Goal: Task Accomplishment & Management: Complete application form

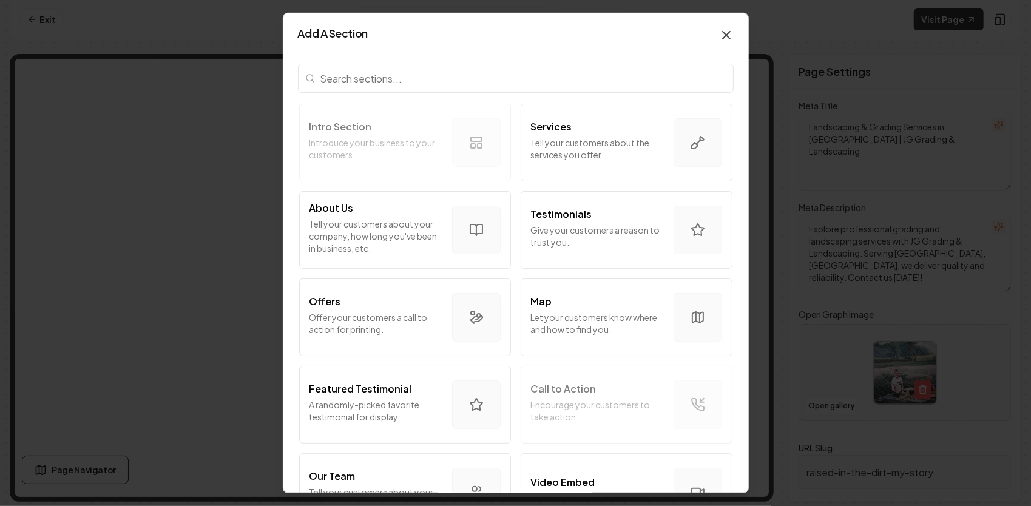
click at [720, 35] on icon "button" at bounding box center [726, 35] width 15 height 15
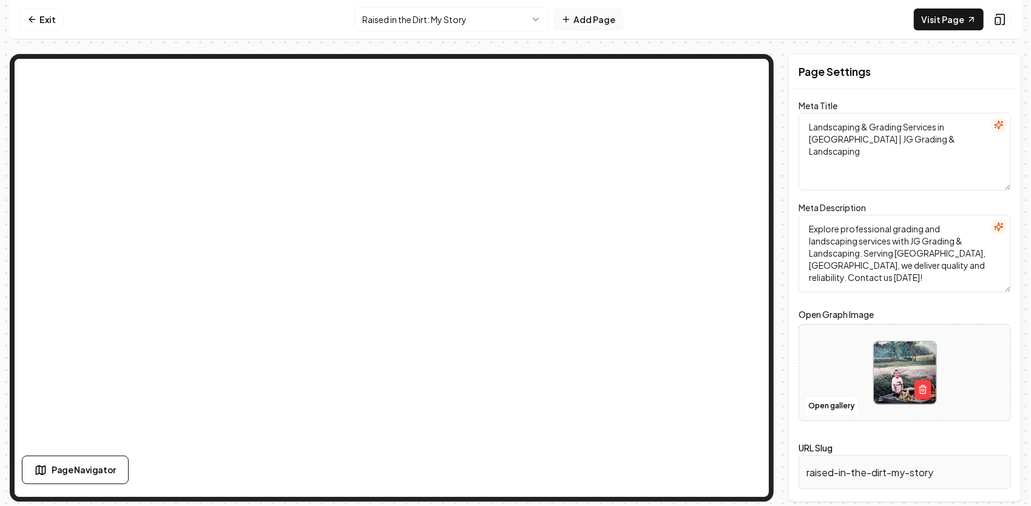
click at [590, 18] on button "Add Page" at bounding box center [588, 19] width 70 height 22
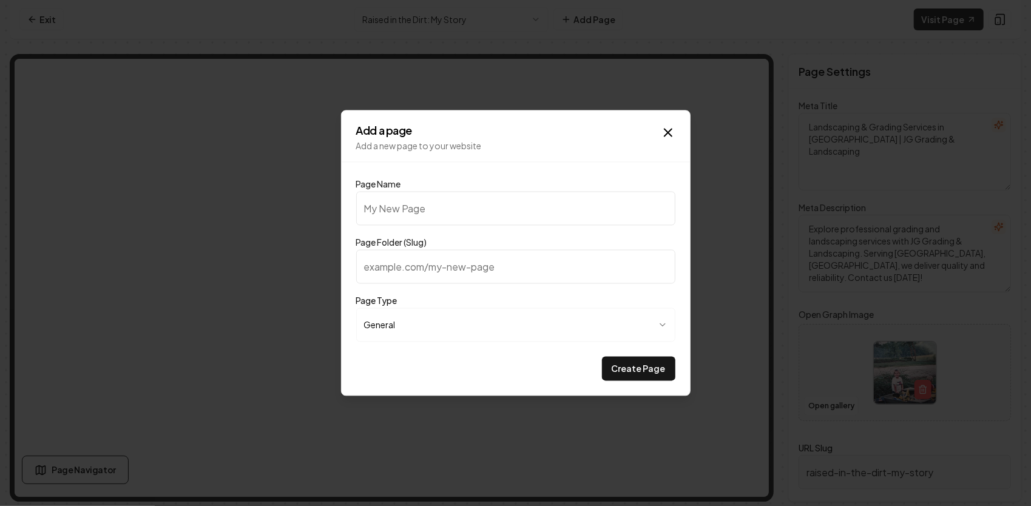
click at [495, 214] on input "Page Name" at bounding box center [515, 209] width 319 height 34
type input "M"
type input "m"
type input "Me"
type input "me"
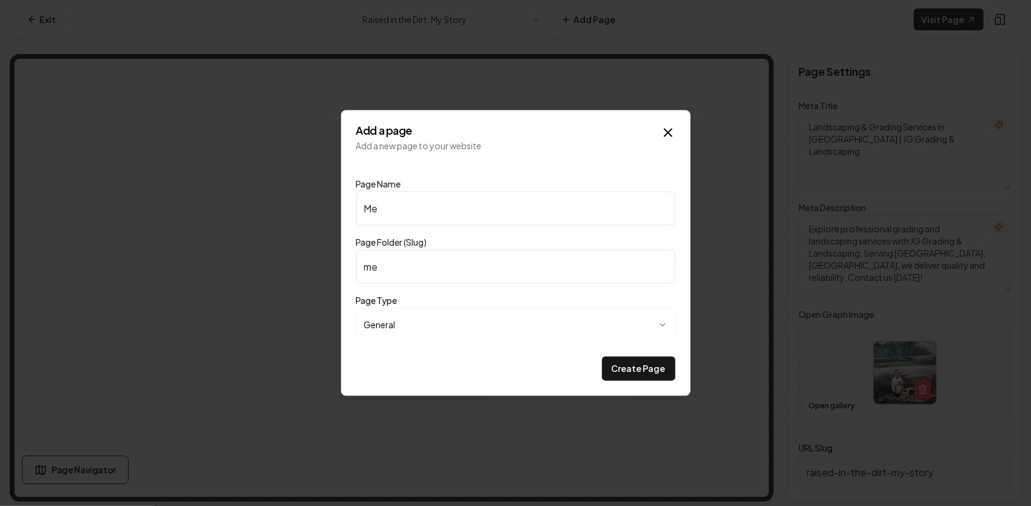
type input "Mee"
type input "mee"
type input "Meet"
type input "meet"
type input "Meet J"
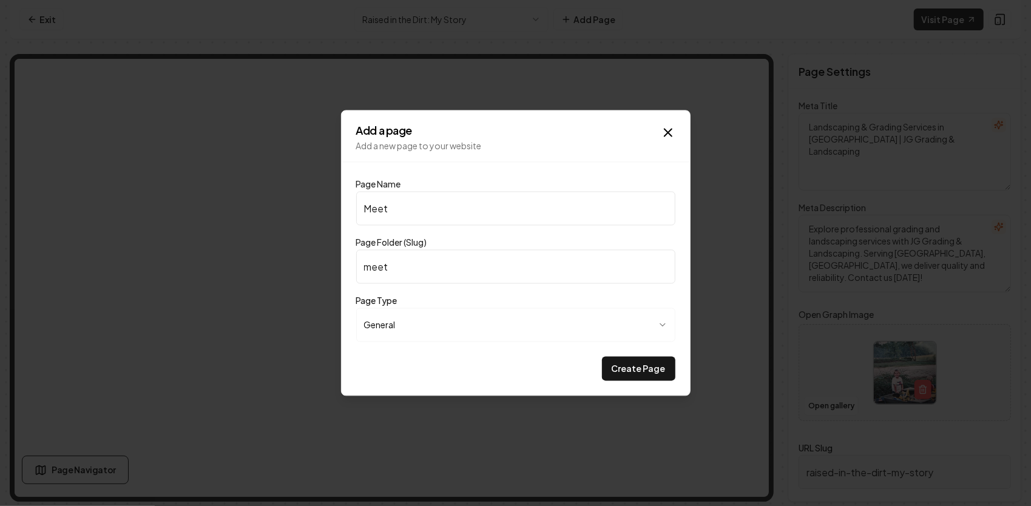
type input "meet-j"
type input "Meet [PERSON_NAME]"
type input "meet-jg"
type input "Meet [PERSON_NAME]"
click at [629, 365] on button "Create Page" at bounding box center [638, 369] width 73 height 24
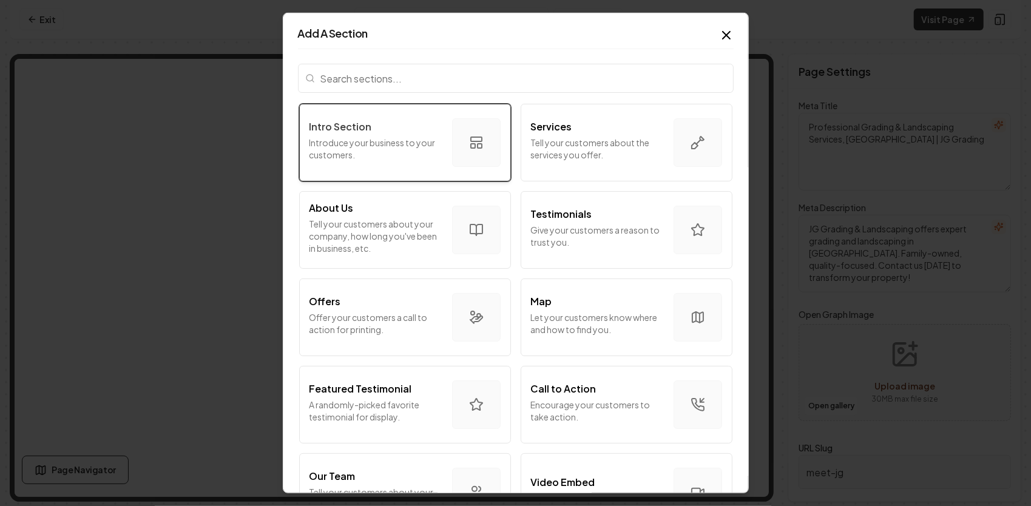
click at [326, 157] on p "Introduce your business to your customers." at bounding box center [375, 149] width 133 height 24
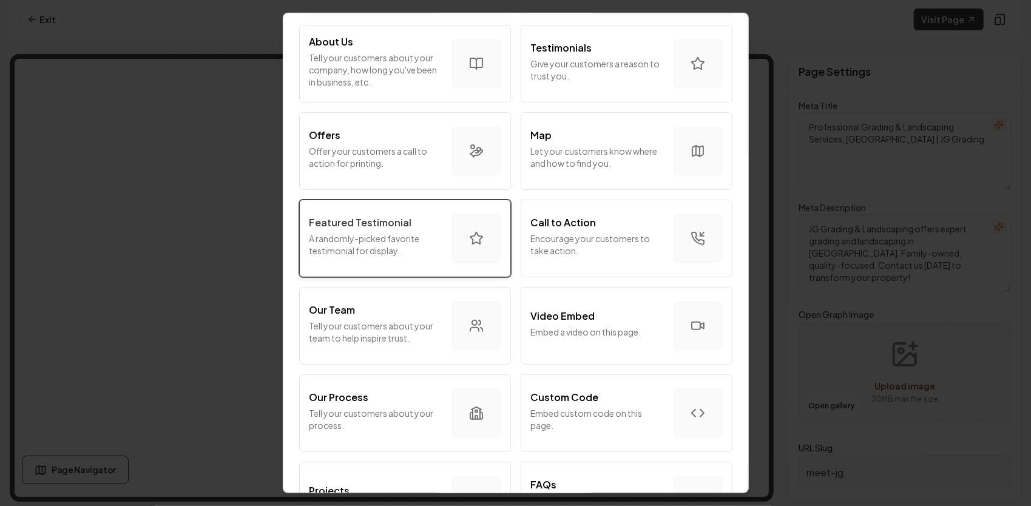
scroll to position [182, 0]
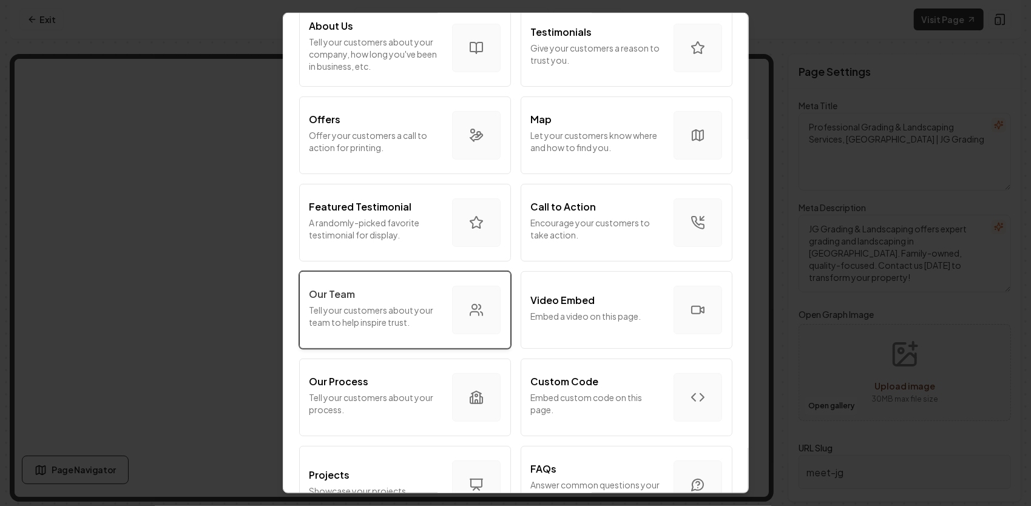
click at [383, 312] on p "Tell your customers about your team to help inspire trust." at bounding box center [375, 316] width 133 height 24
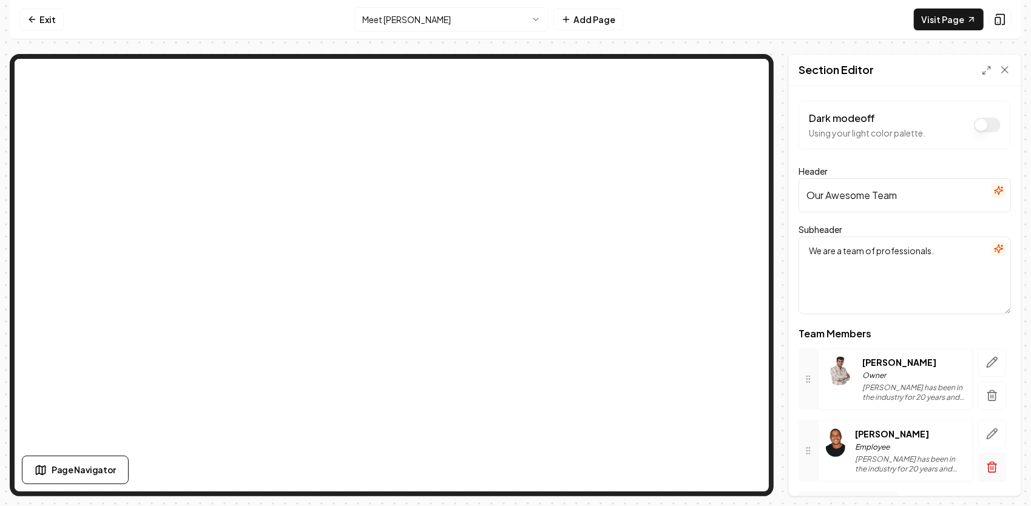
click at [988, 464] on icon "button" at bounding box center [992, 464] width 9 height 0
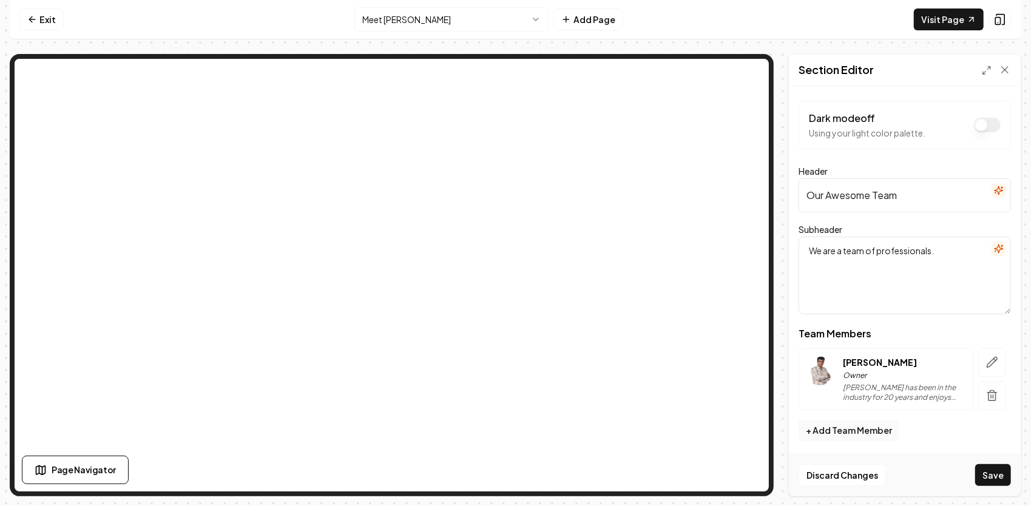
click at [991, 472] on button "Save" at bounding box center [993, 475] width 36 height 22
click at [993, 362] on icon "button" at bounding box center [992, 362] width 10 height 10
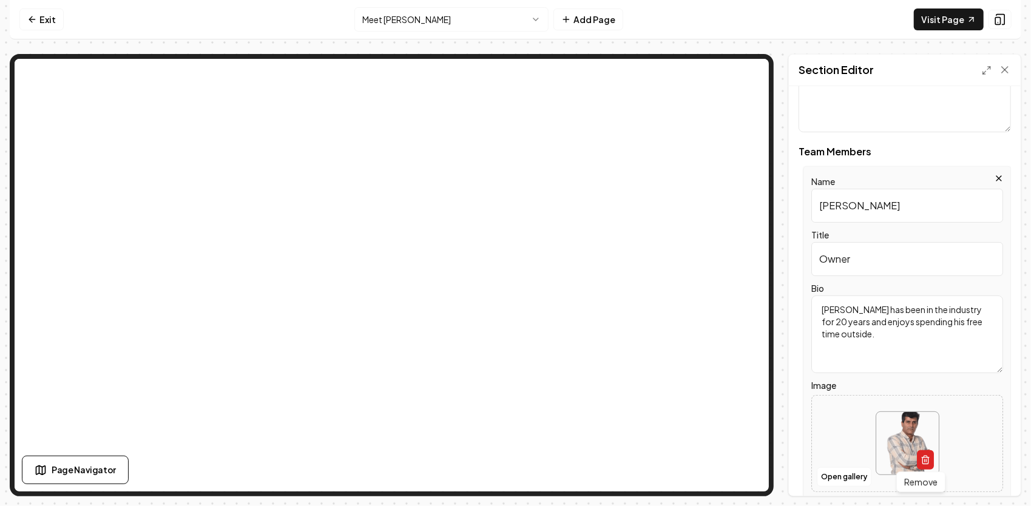
click at [922, 461] on icon "button" at bounding box center [924, 460] width 5 height 7
drag, startPoint x: 863, startPoint y: 210, endPoint x: 812, endPoint y: 200, distance: 52.0
click at [812, 199] on input "[PERSON_NAME]" at bounding box center [907, 206] width 192 height 34
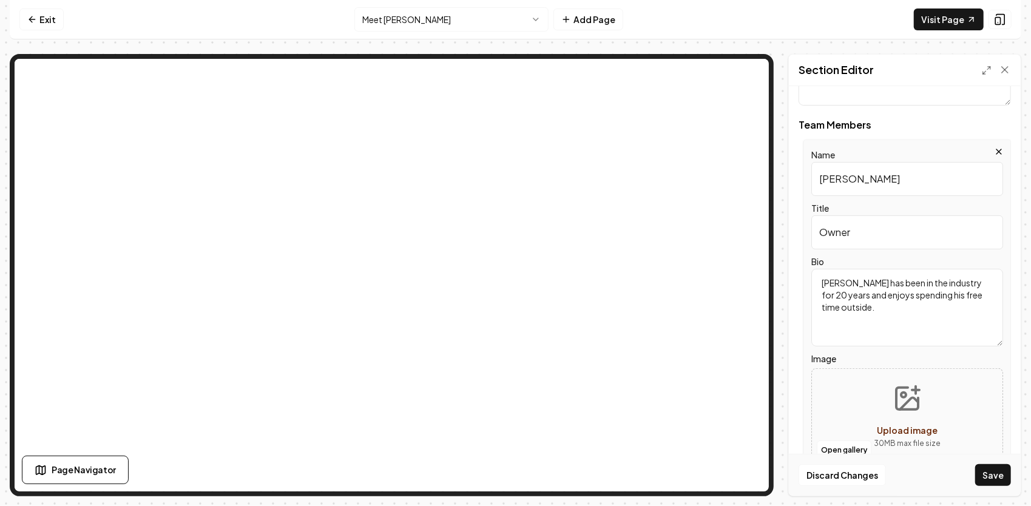
scroll to position [243, 0]
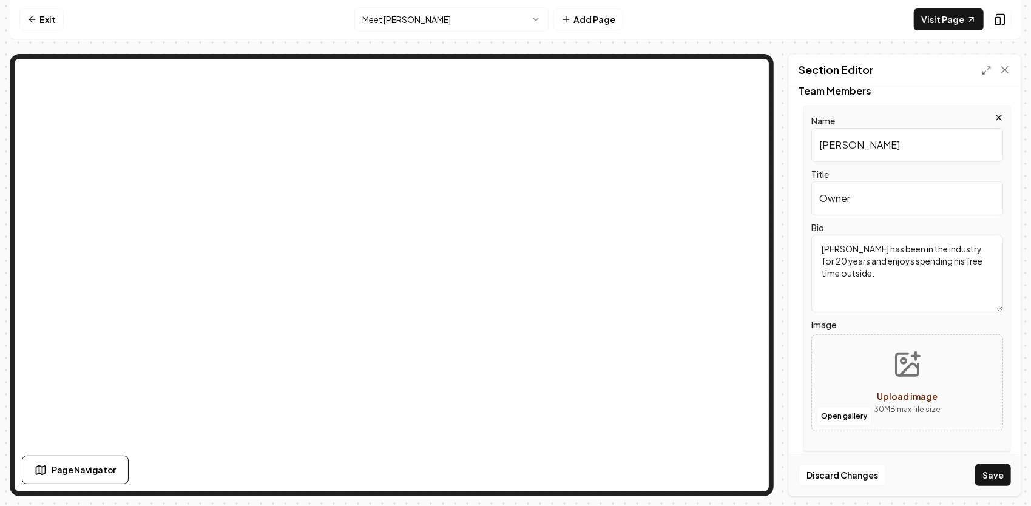
type input "[PERSON_NAME]"
click at [912, 356] on icon "Upload image" at bounding box center [915, 356] width 7 height 0
click at [842, 412] on button "Open gallery" at bounding box center [844, 415] width 55 height 19
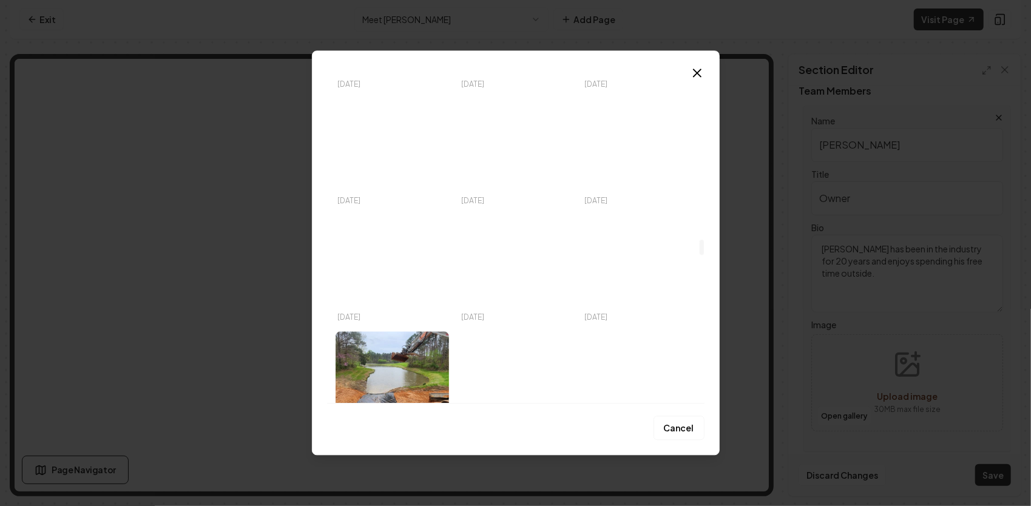
scroll to position [3580, 0]
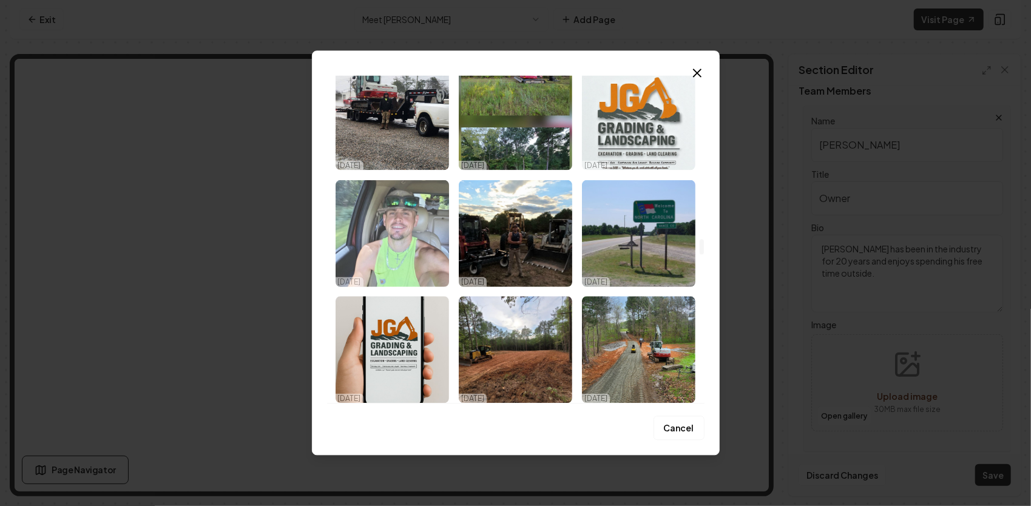
click at [413, 230] on img "Select image image_68da51ae5c7cd75eb8b57f44.jpg" at bounding box center [392, 233] width 113 height 107
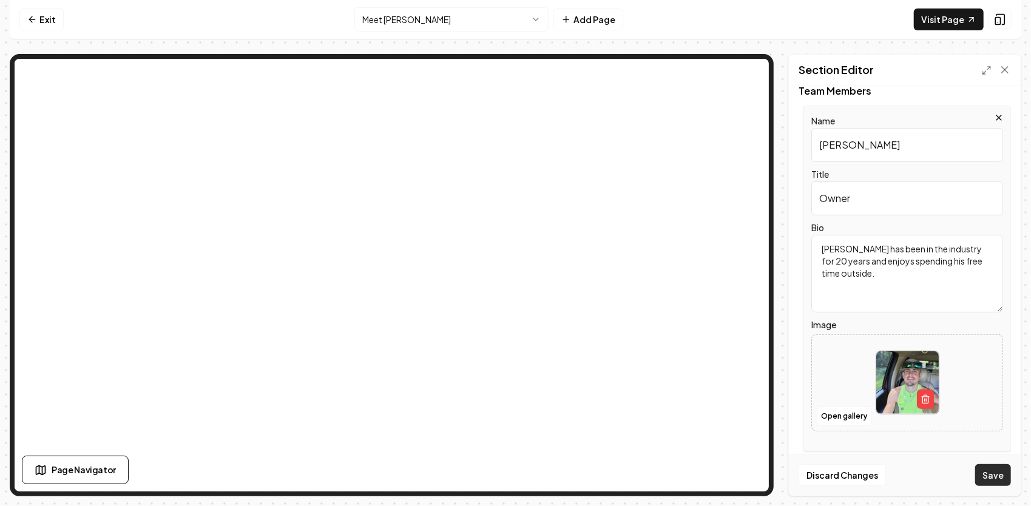
click at [993, 476] on button "Save" at bounding box center [993, 475] width 36 height 22
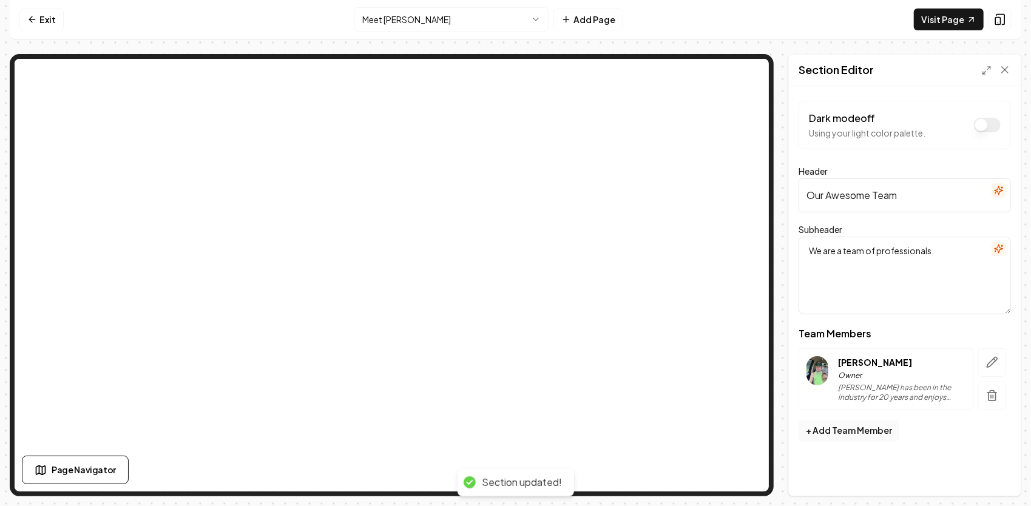
scroll to position [0, 0]
click at [1000, 358] on button "button" at bounding box center [992, 362] width 28 height 29
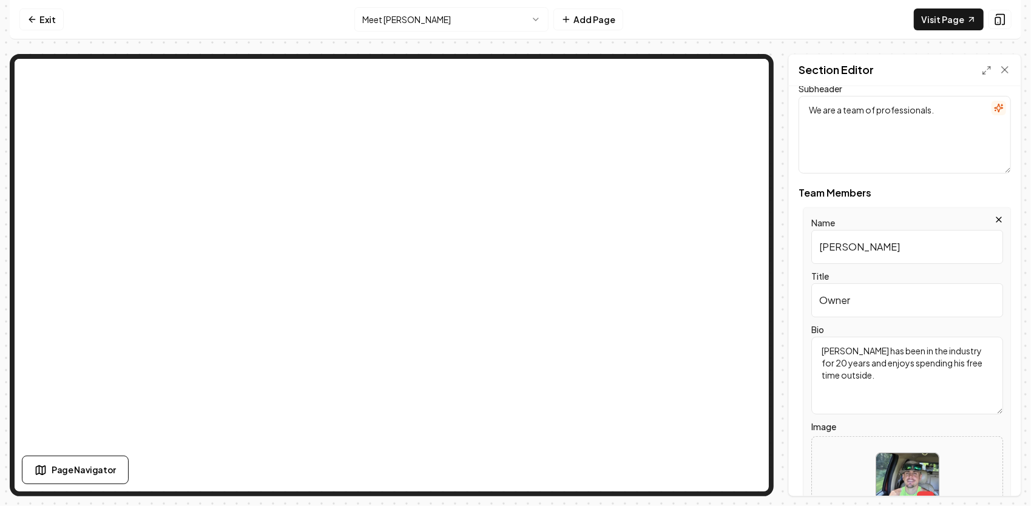
scroll to position [243, 0]
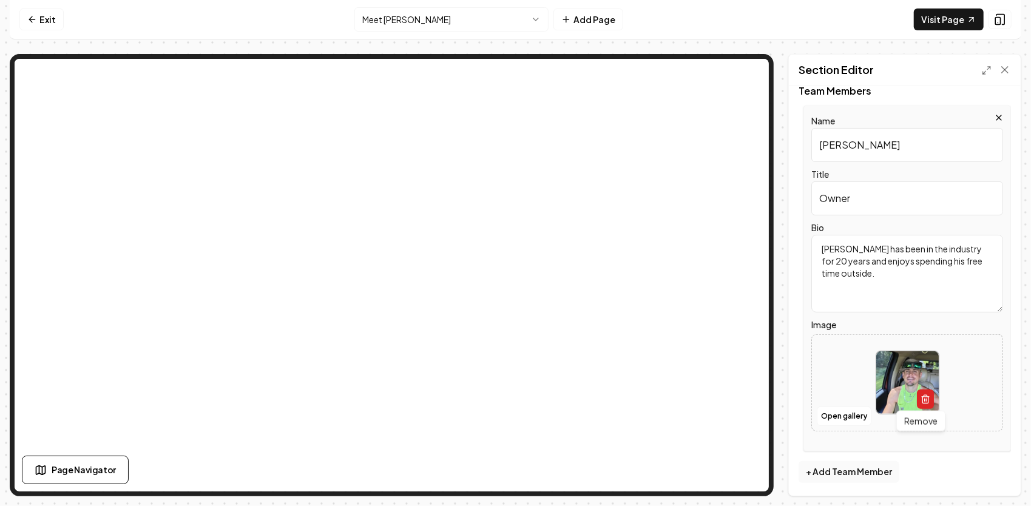
click at [925, 398] on icon "button" at bounding box center [925, 399] width 10 height 10
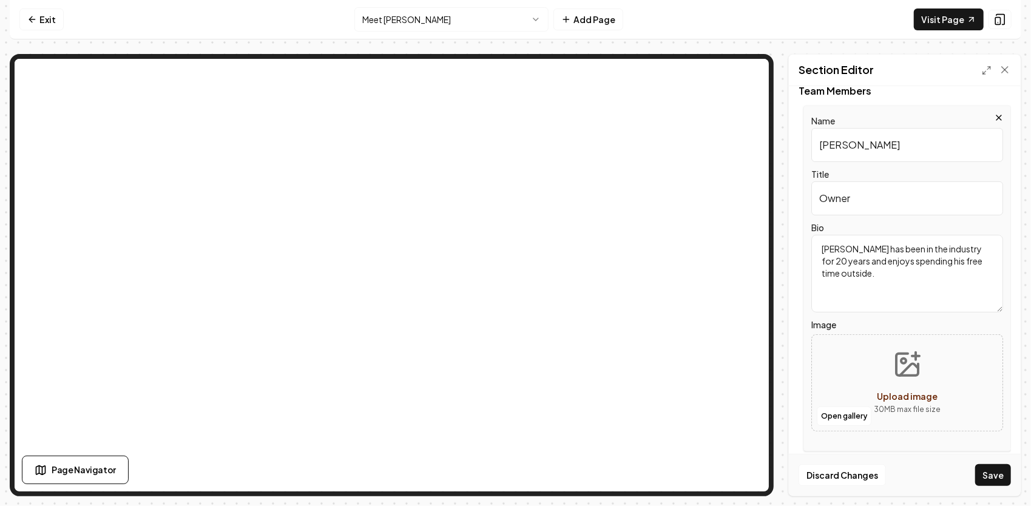
click at [892, 377] on button "Upload image 30 MB max file size" at bounding box center [907, 382] width 86 height 85
type input "**********"
click at [1004, 475] on button "Save" at bounding box center [993, 475] width 36 height 22
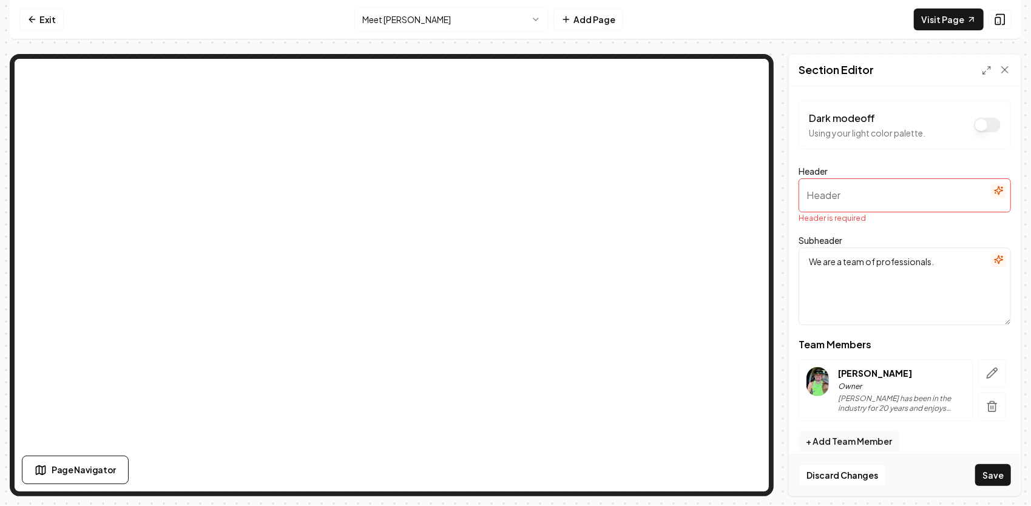
paste input "Meet the Owner"
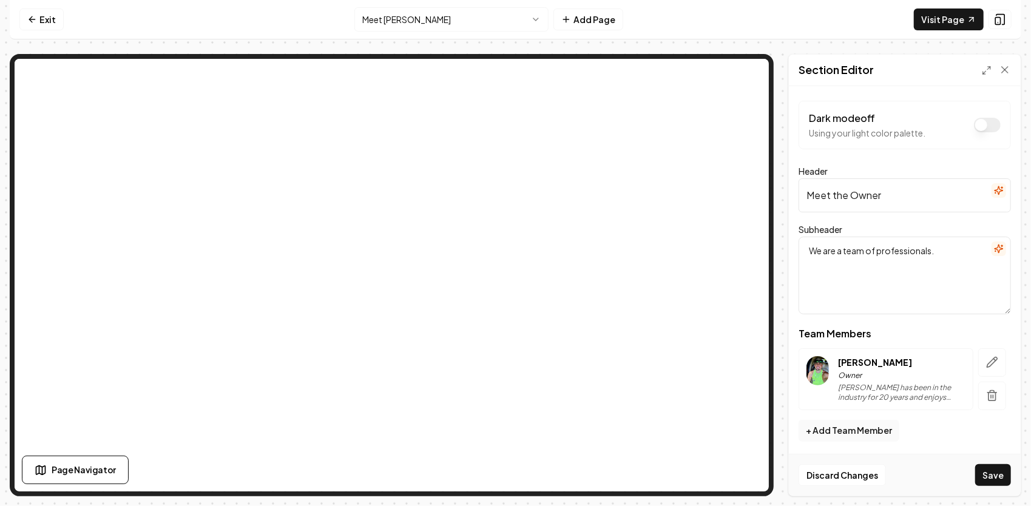
type input "Meet the Owner"
drag, startPoint x: 938, startPoint y: 261, endPoint x: 806, endPoint y: 261, distance: 132.3
click at [806, 261] on textarea "We are a team of professionals." at bounding box center [904, 276] width 212 height 78
paste textarea "The face behind JG Grading & Landscaping."
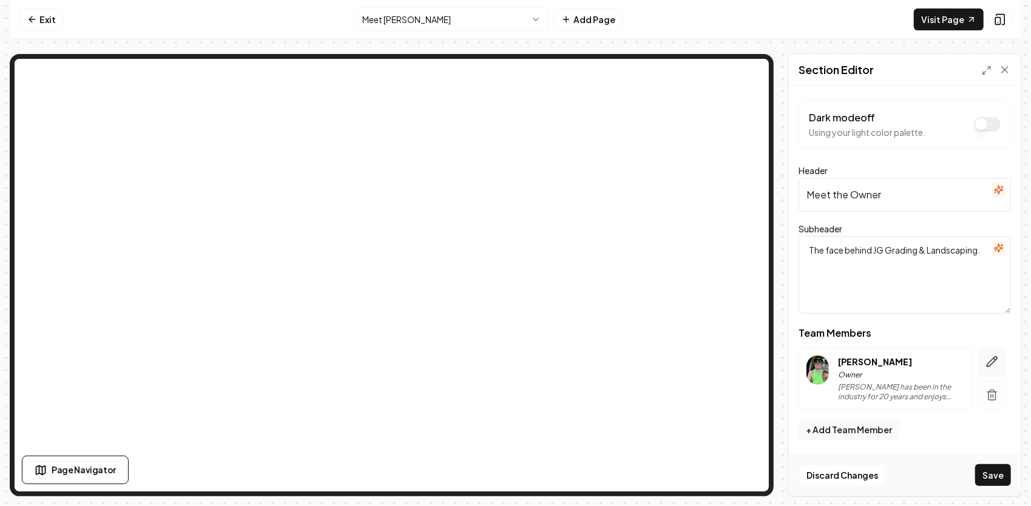
type textarea "The face behind JG Grading & Landscaping."
click at [978, 365] on button "button" at bounding box center [992, 362] width 28 height 29
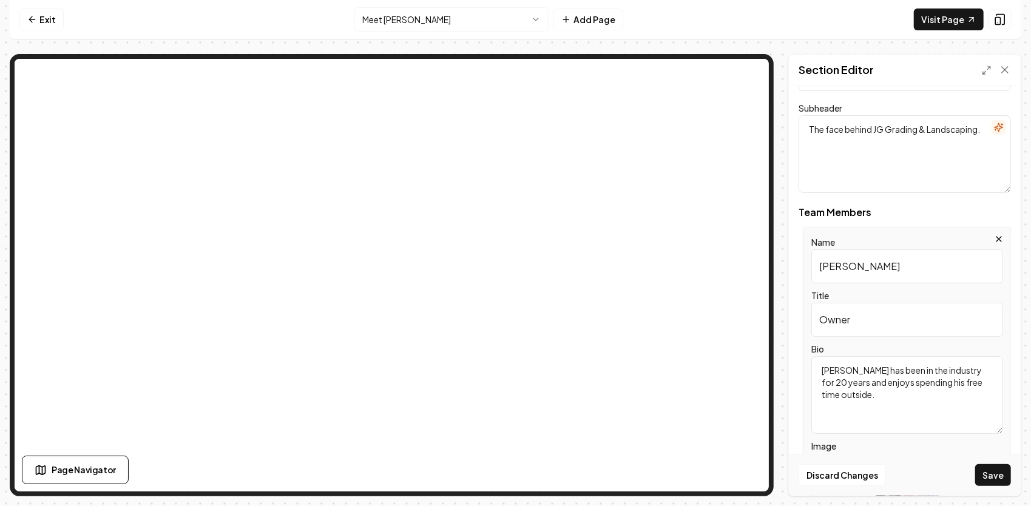
click at [855, 318] on input "Owner" at bounding box center [907, 320] width 192 height 34
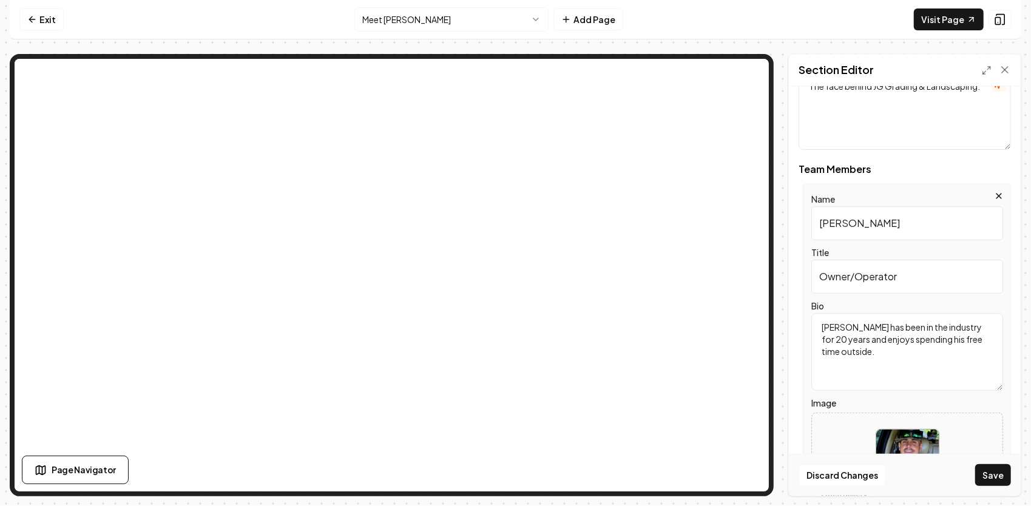
scroll to position [182, 0]
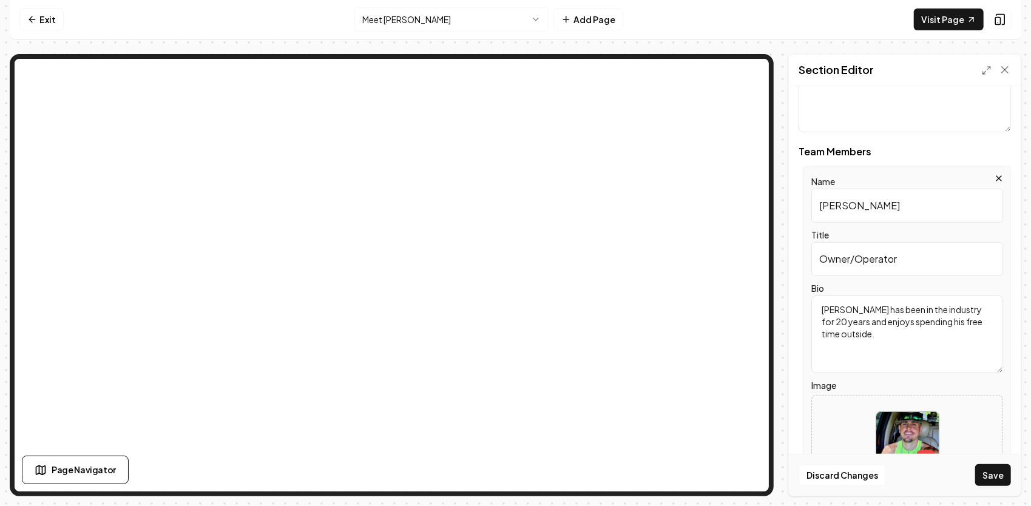
type input "Owner/Operator"
drag, startPoint x: 886, startPoint y: 334, endPoint x: 811, endPoint y: 303, distance: 81.1
click at [811, 303] on textarea "[PERSON_NAME] has been in the industry for 20 years and enjoys spending his fre…" at bounding box center [907, 334] width 192 height 78
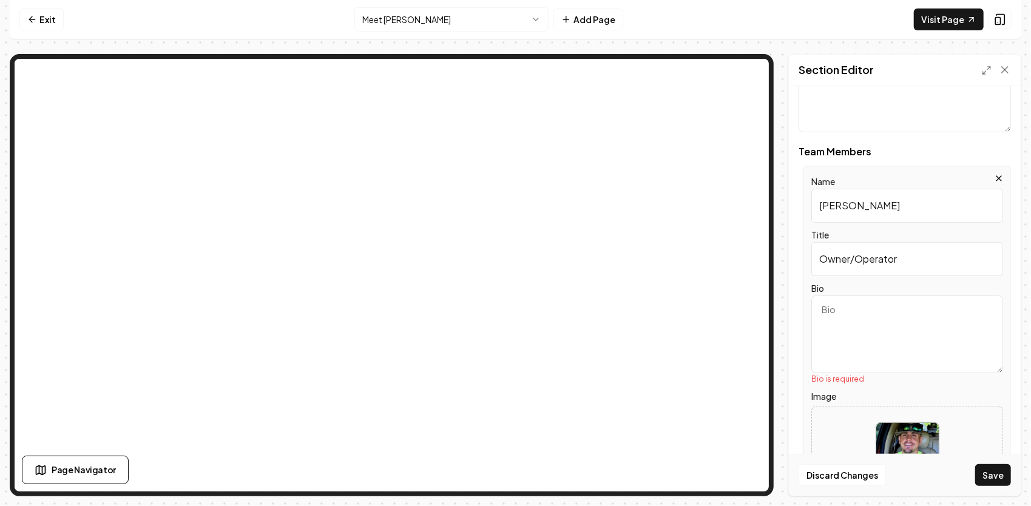
paste textarea "[PERSON_NAME] is a third-generation contractor from [GEOGRAPHIC_DATA], [GEOGRAP…"
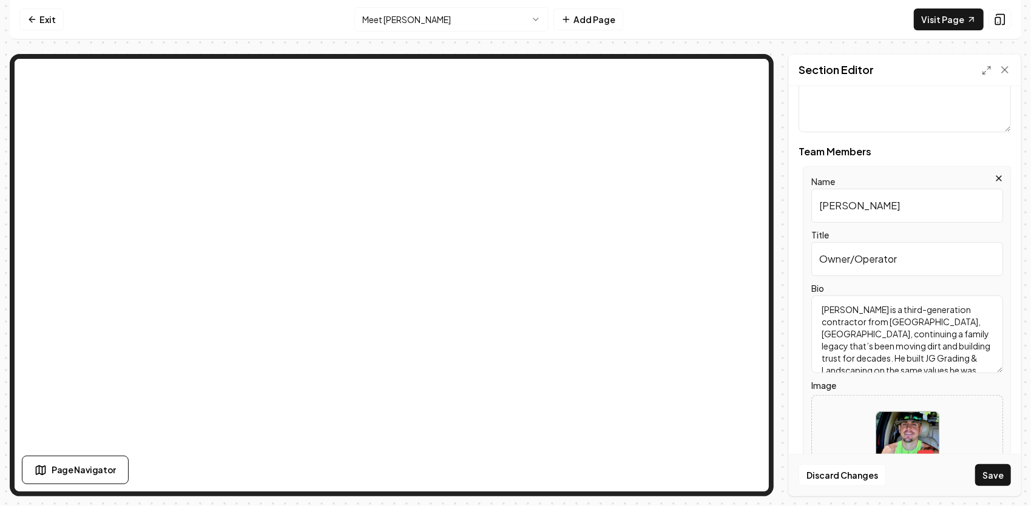
scroll to position [27, 0]
type textarea "[PERSON_NAME] is a third-generation contractor from [GEOGRAPHIC_DATA], [GEOGRAP…"
click at [1000, 476] on button "Save" at bounding box center [993, 475] width 36 height 22
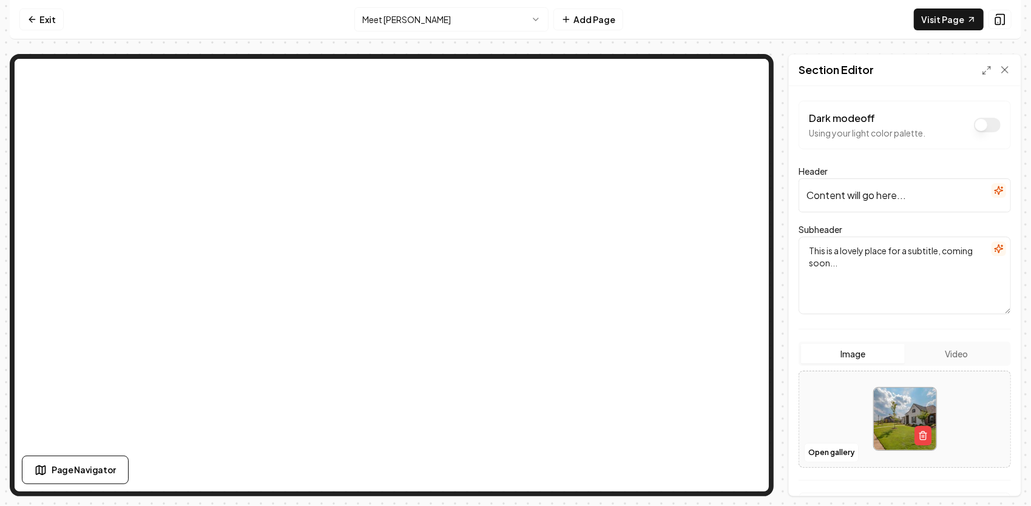
drag, startPoint x: 882, startPoint y: 274, endPoint x: 804, endPoint y: 246, distance: 82.9
click at [804, 246] on textarea "This is a lovely place for a subtitle, coming soon..." at bounding box center [904, 276] width 212 height 78
click at [836, 454] on button "Open gallery" at bounding box center [831, 452] width 55 height 19
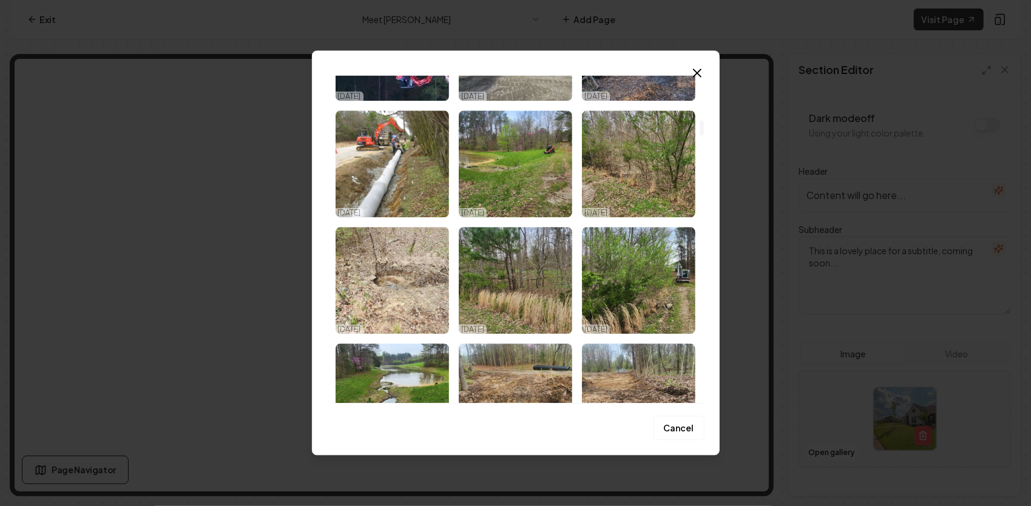
scroll to position [971, 0]
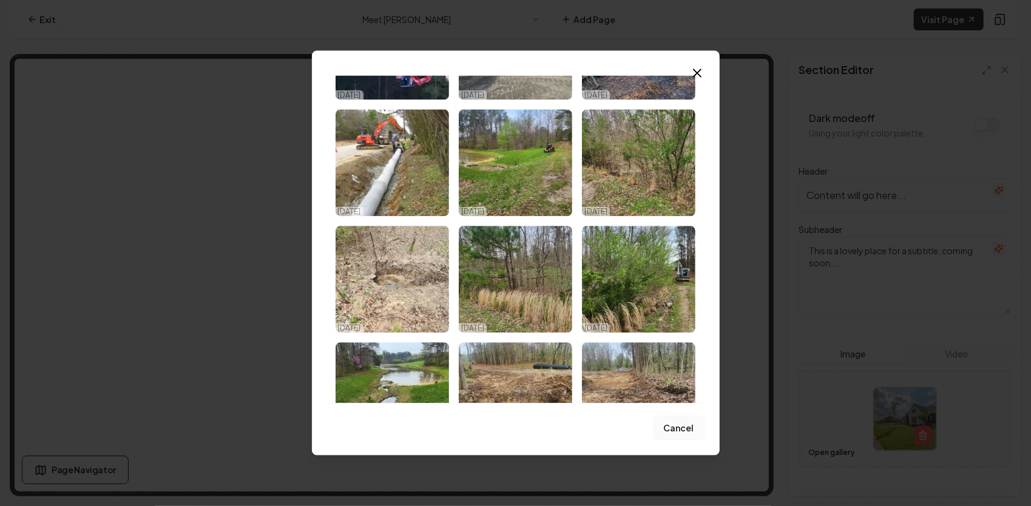
click at [687, 427] on button "Cancel" at bounding box center [678, 428] width 51 height 24
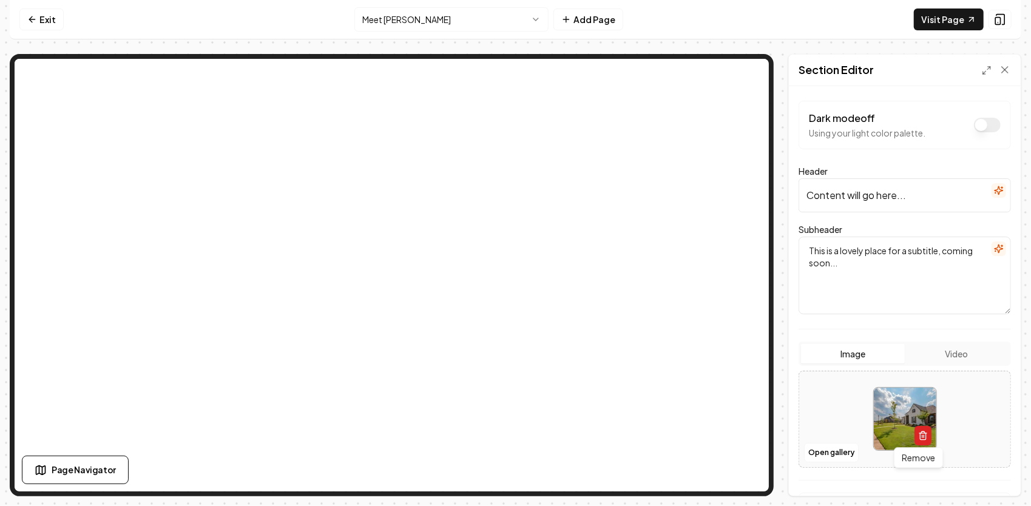
click at [921, 433] on icon "button" at bounding box center [922, 433] width 3 height 2
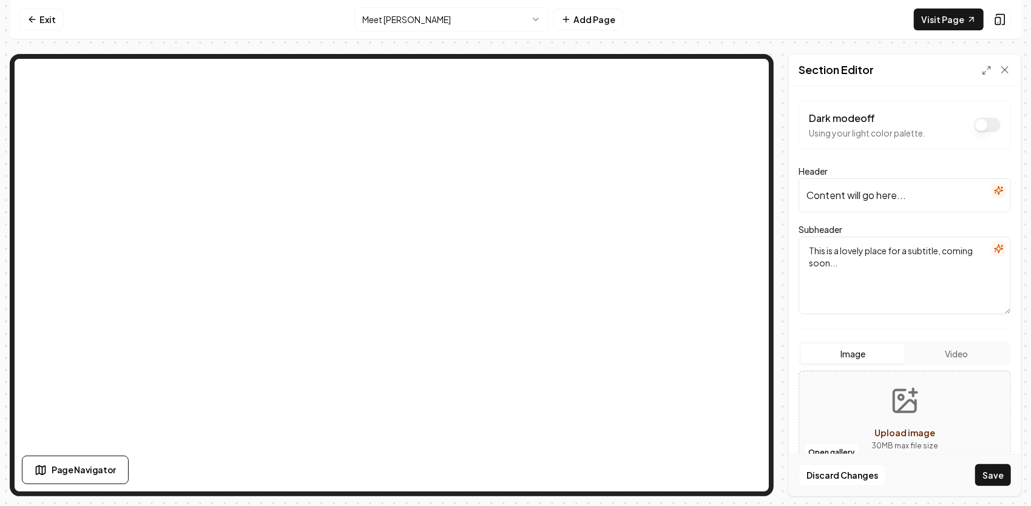
click at [900, 410] on icon "Upload image" at bounding box center [905, 401] width 22 height 22
type input "**********"
click at [991, 471] on button "Save" at bounding box center [993, 475] width 36 height 22
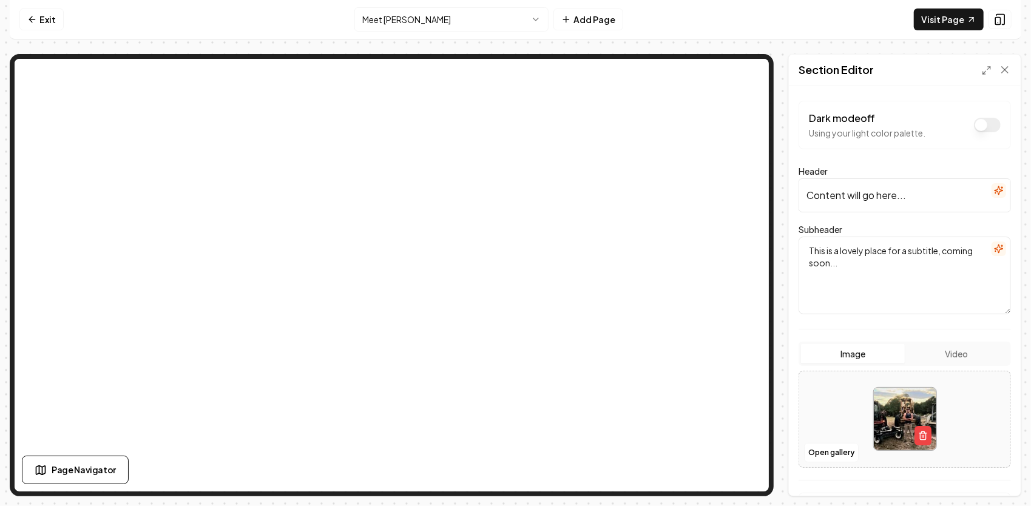
drag, startPoint x: 919, startPoint y: 186, endPoint x: 785, endPoint y: 203, distance: 134.6
click at [785, 203] on div "Page Settings Section Editor Dark mode off Using your light color palette. Head…" at bounding box center [515, 275] width 1011 height 442
type input "Meet [PERSON_NAME]"
drag, startPoint x: 894, startPoint y: 266, endPoint x: 824, endPoint y: 253, distance: 71.6
click at [824, 252] on textarea "This is a lovely place for a subtitle, coming soon..." at bounding box center [904, 276] width 212 height 78
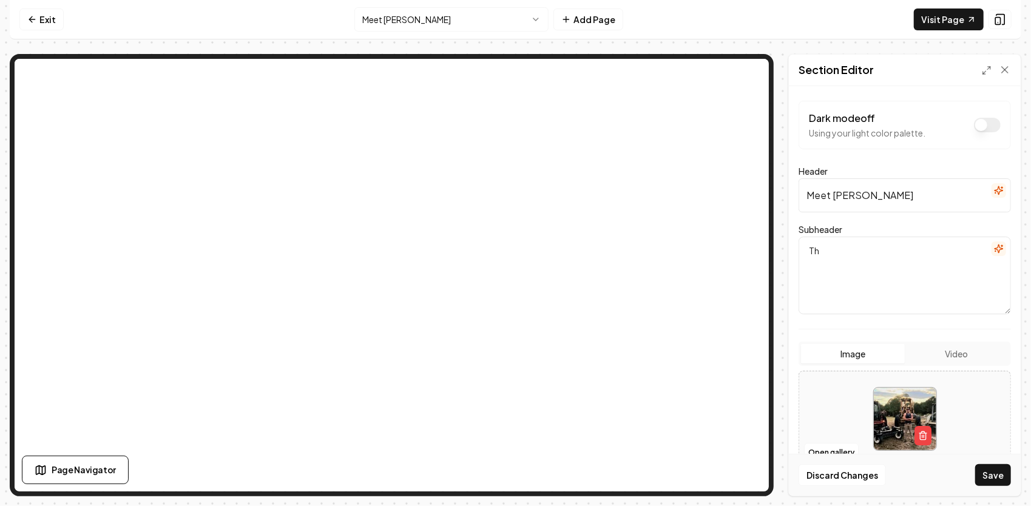
type textarea "T"
click at [993, 471] on button "Save" at bounding box center [993, 475] width 36 height 22
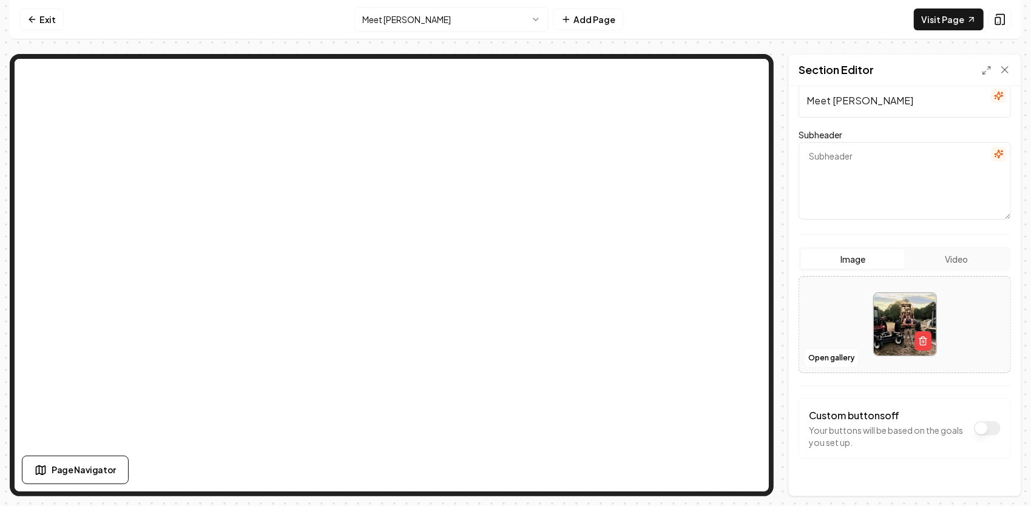
scroll to position [119, 0]
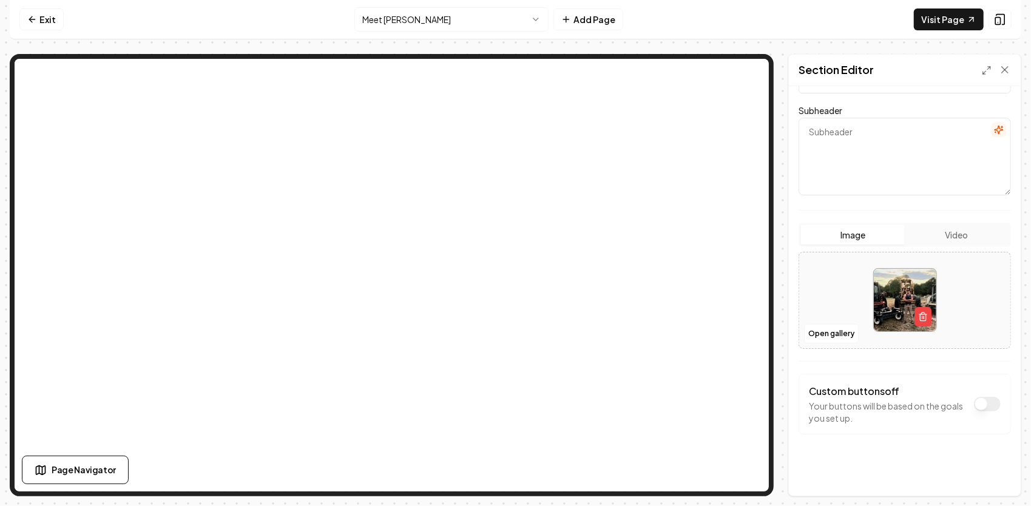
click at [854, 146] on textarea "Subheader" at bounding box center [904, 157] width 212 height 78
paste textarea "“Born and raised right here in [GEOGRAPHIC_DATA], [GEOGRAPHIC_DATA] — I’m proud…"
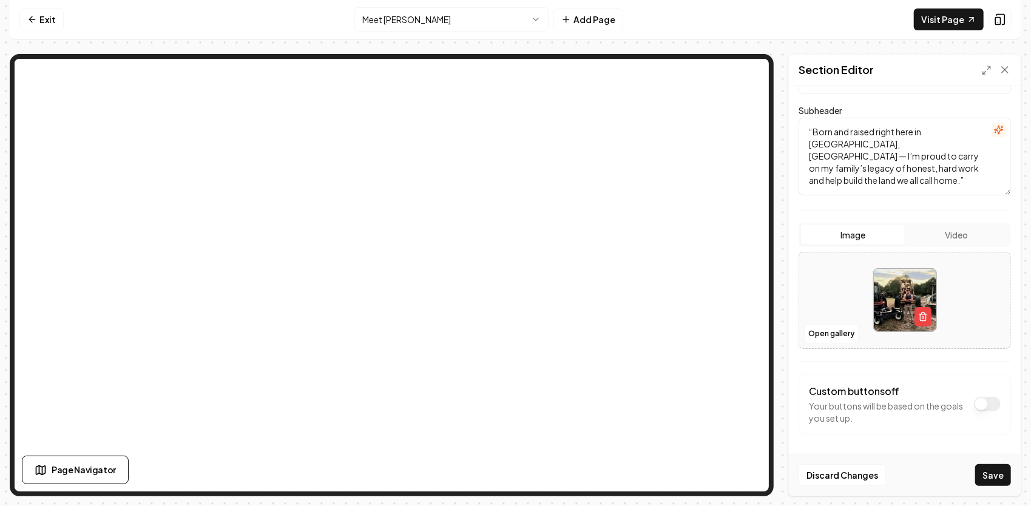
click at [814, 133] on textarea "“Born and raised right here in [GEOGRAPHIC_DATA], [GEOGRAPHIC_DATA] — I’m proud…" at bounding box center [904, 157] width 212 height 78
click at [912, 169] on textarea "Born and raised right here in [GEOGRAPHIC_DATA], [GEOGRAPHIC_DATA] — I’m proud …" at bounding box center [904, 157] width 212 height 78
type textarea "Born and raised right here in [GEOGRAPHIC_DATA], [GEOGRAPHIC_DATA] — I’m proud …"
click at [999, 479] on button "Save" at bounding box center [993, 475] width 36 height 22
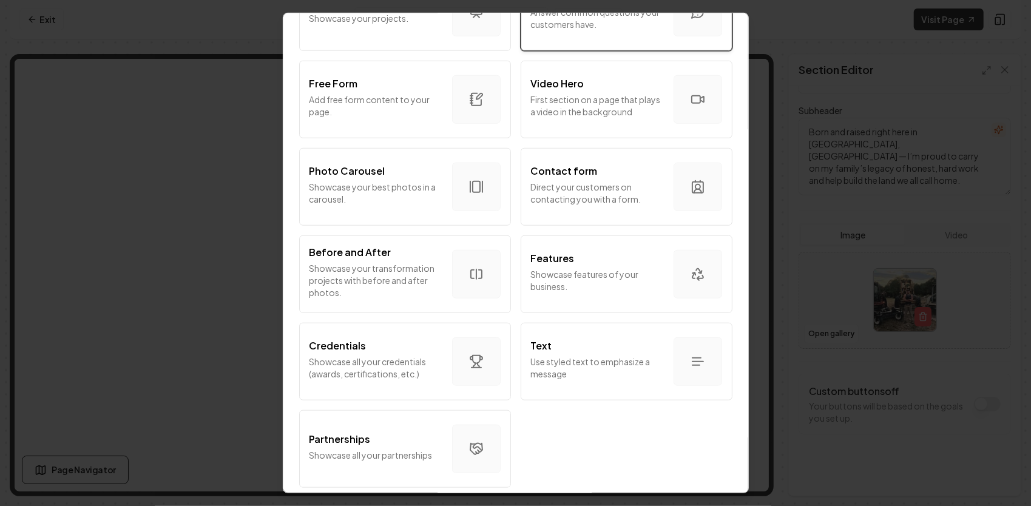
scroll to position [663, 0]
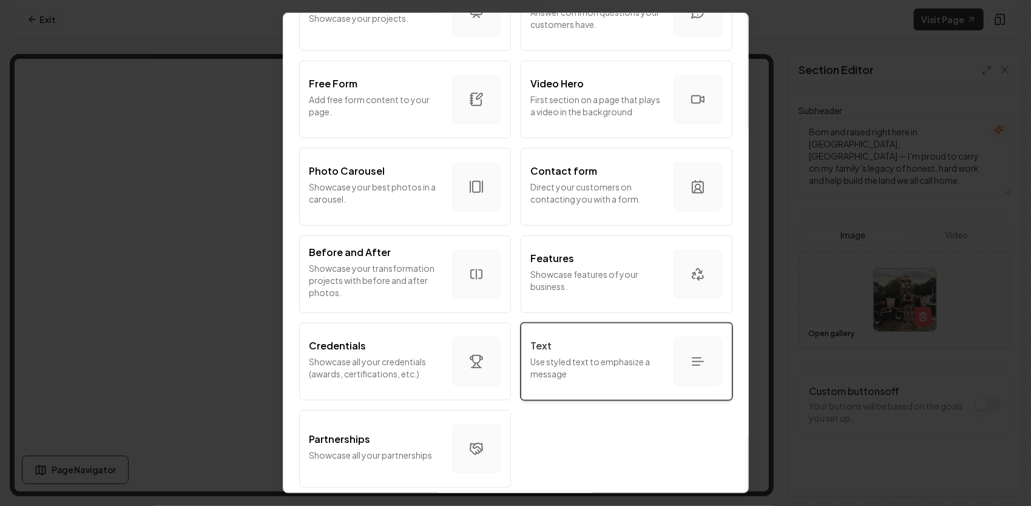
click at [600, 356] on p "Use styled text to emphasize a message" at bounding box center [597, 368] width 133 height 24
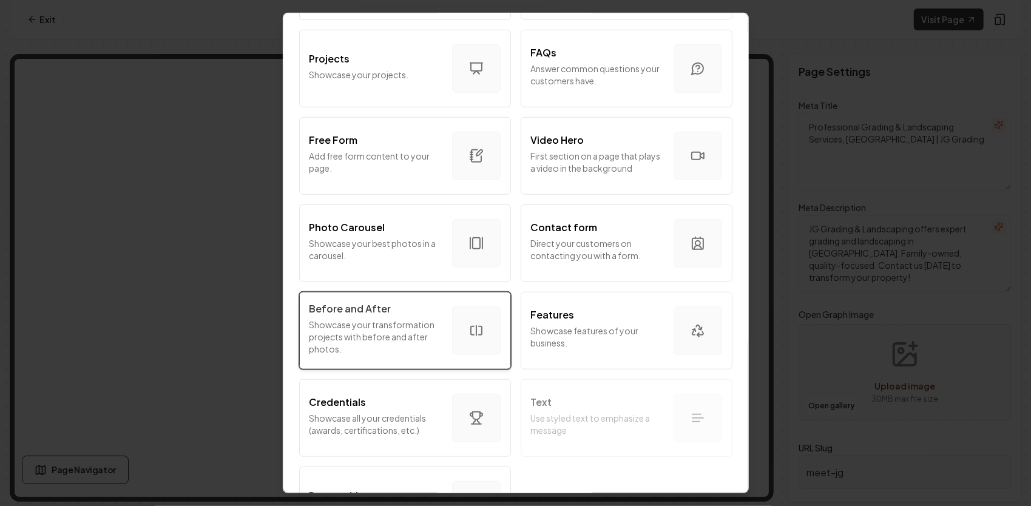
scroll to position [542, 0]
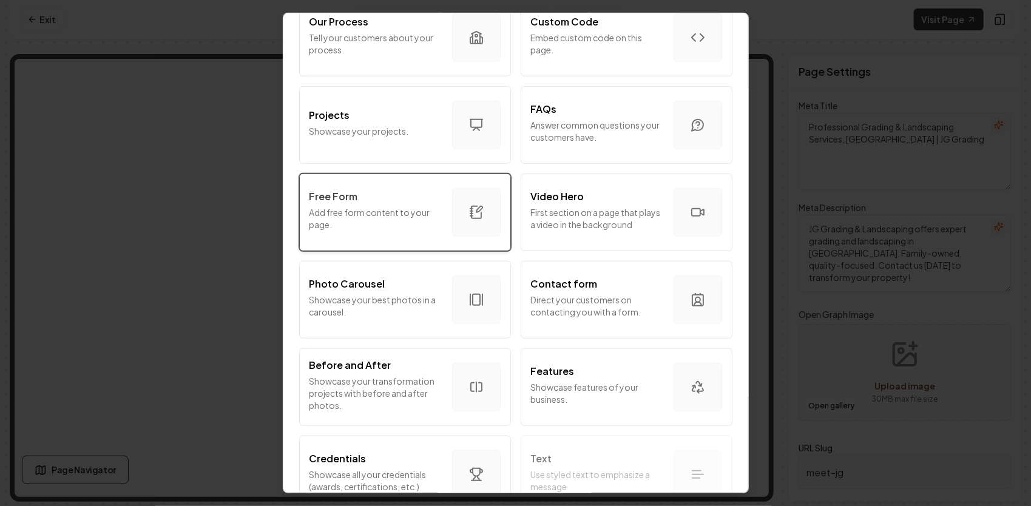
click at [394, 211] on p "Add free form content to your page." at bounding box center [375, 218] width 133 height 24
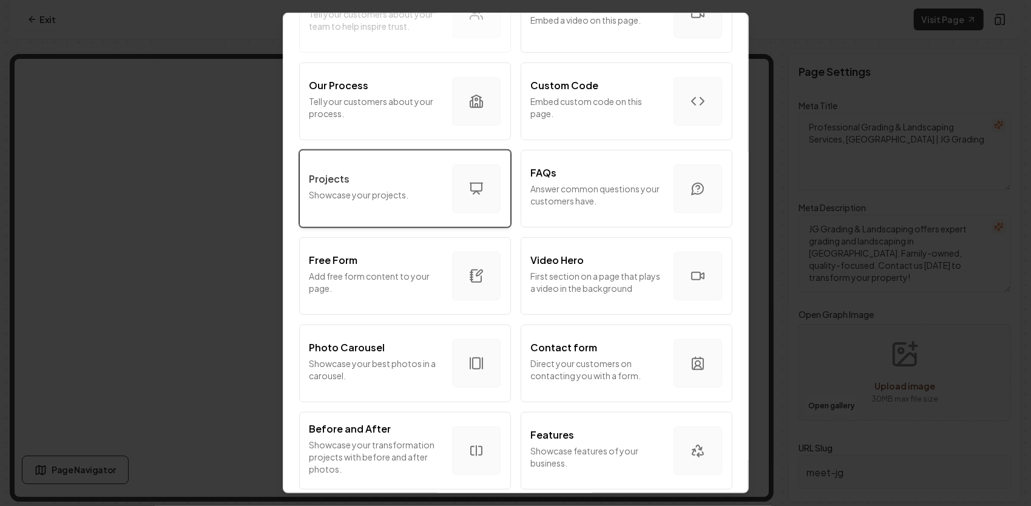
scroll to position [485, 0]
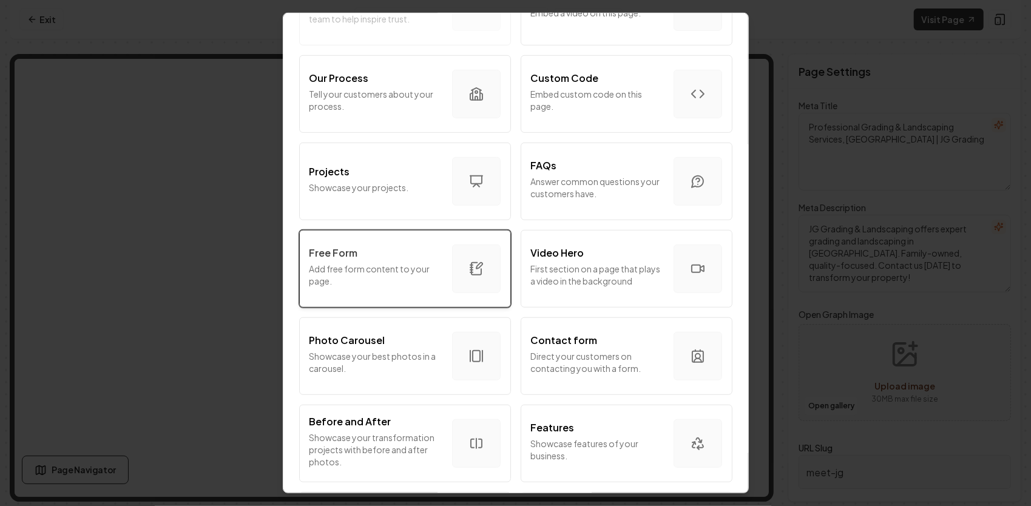
click at [385, 274] on p "Add free form content to your page." at bounding box center [375, 275] width 133 height 24
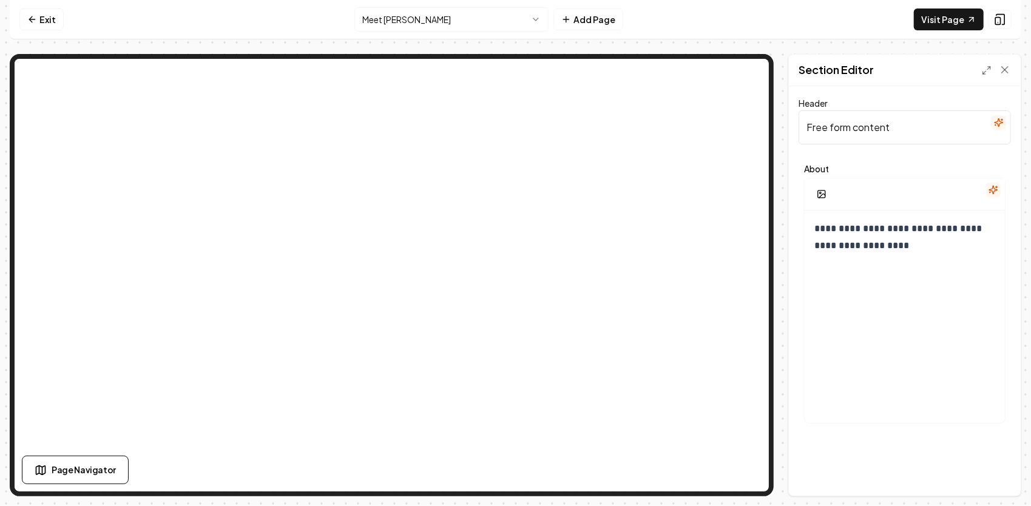
drag, startPoint x: 892, startPoint y: 124, endPoint x: 807, endPoint y: 129, distance: 85.7
click at [807, 129] on input "Free form content" at bounding box center [904, 127] width 212 height 34
paste input "🧱 Meet [PERSON_NAME] — Raised in the Dirt, Rooted in Faith"
click at [837, 125] on input "🧱 Meet [PERSON_NAME] — Raised in the Dirt, Rooted in Faith" at bounding box center [904, 127] width 212 height 34
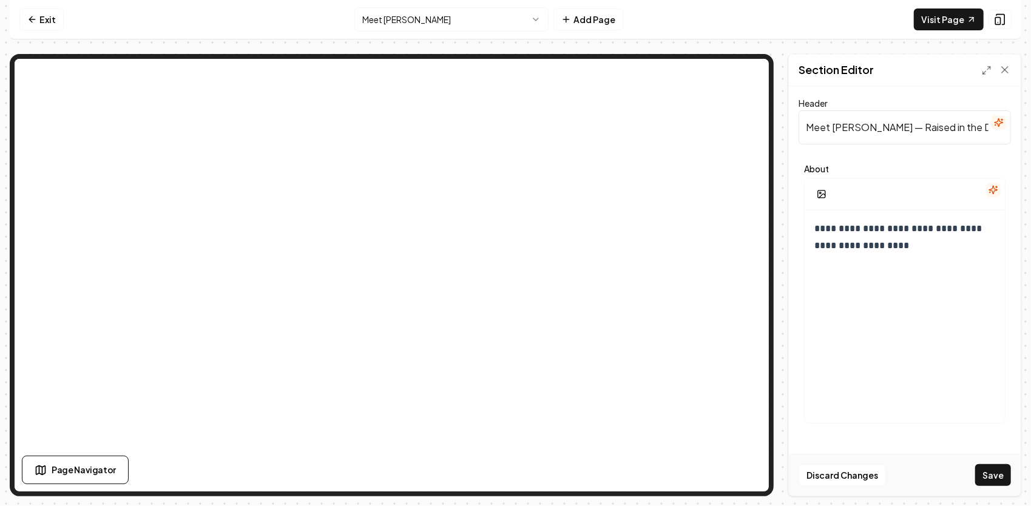
scroll to position [0, 0]
type input "🧱 Meet [PERSON_NAME] — Raised in the Dirt, Rooted in Faith"
click at [855, 246] on p "**********" at bounding box center [900, 237] width 173 height 34
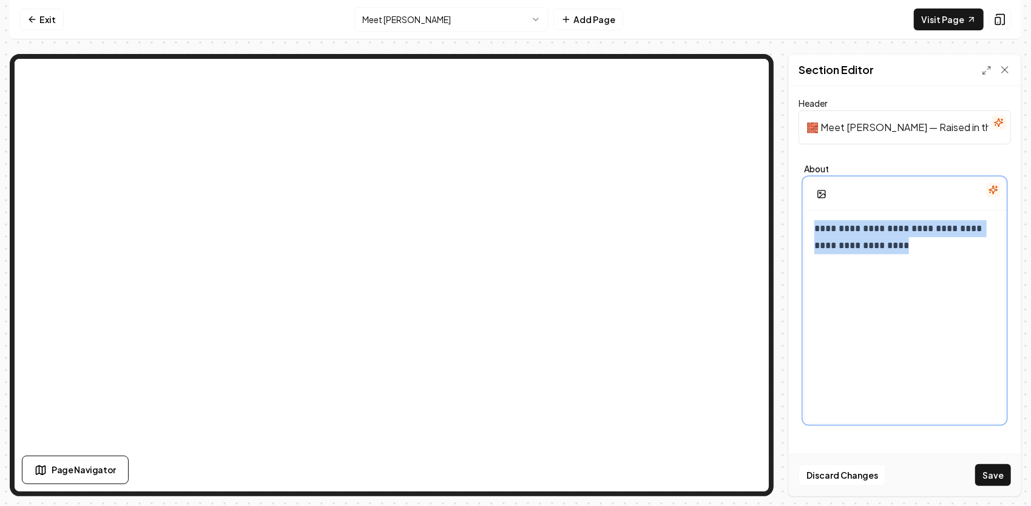
drag, startPoint x: 892, startPoint y: 251, endPoint x: 813, endPoint y: 231, distance: 81.5
click at [813, 231] on div "**********" at bounding box center [905, 327] width 200 height 233
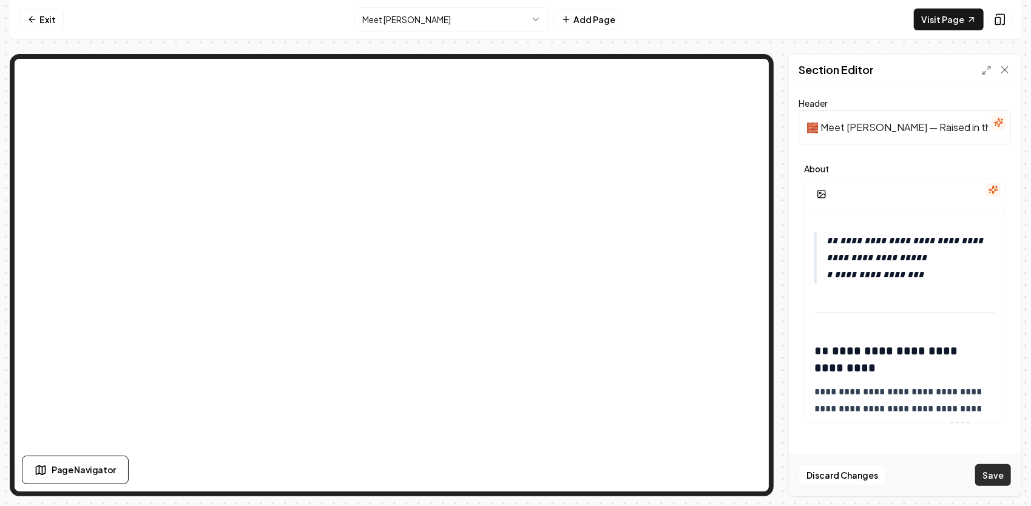
click at [999, 468] on button "Save" at bounding box center [993, 475] width 36 height 22
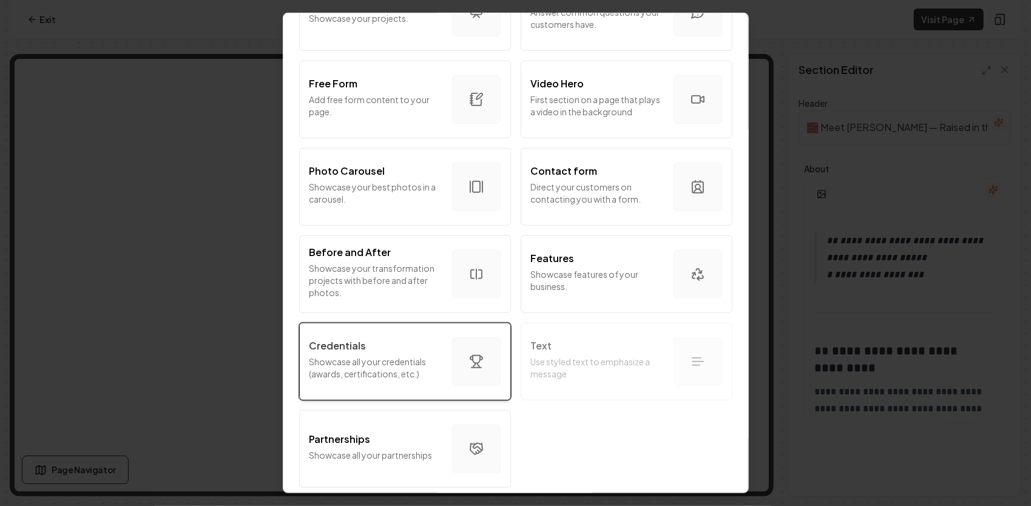
scroll to position [663, 0]
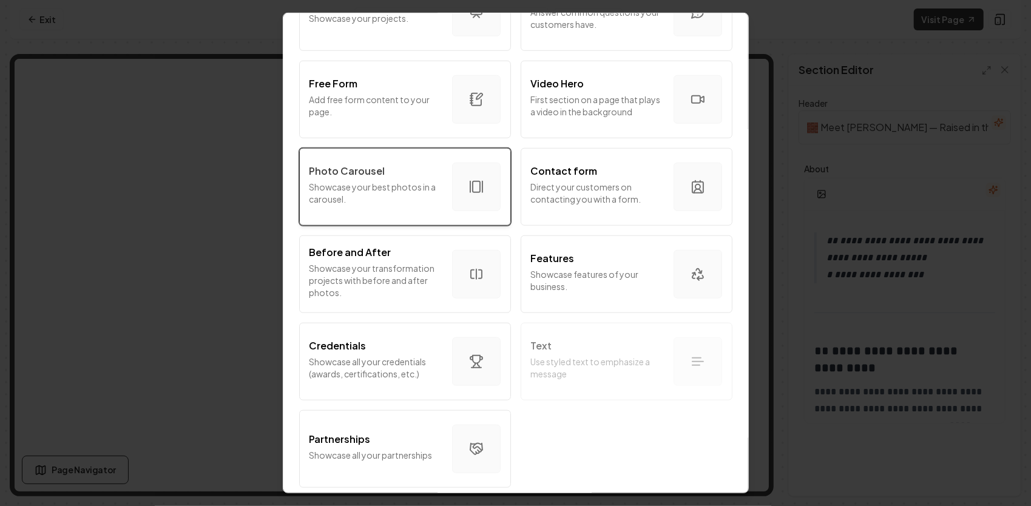
click at [375, 164] on p "Photo Carousel" at bounding box center [347, 171] width 76 height 15
